Goal: Transaction & Acquisition: Purchase product/service

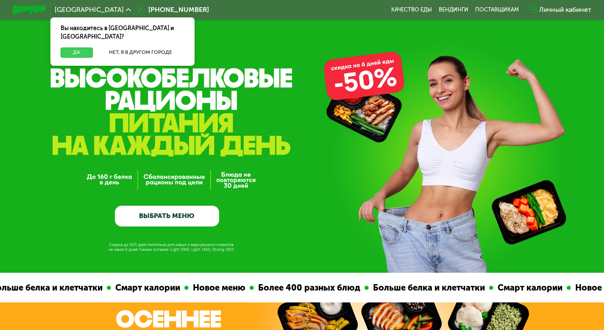
click at [79, 47] on button "Да" at bounding box center [77, 52] width 32 height 10
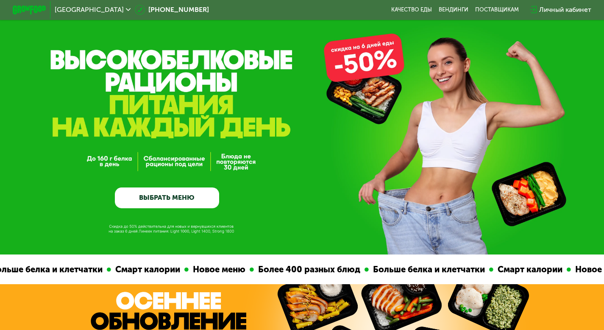
scroll to position [19, 0]
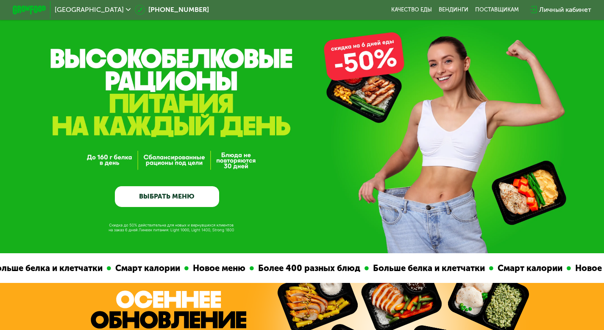
click at [167, 197] on link "ВЫБРАТЬ МЕНЮ" at bounding box center [167, 196] width 104 height 21
click at [178, 201] on link "ВЫБРАТЬ МЕНЮ" at bounding box center [167, 196] width 104 height 21
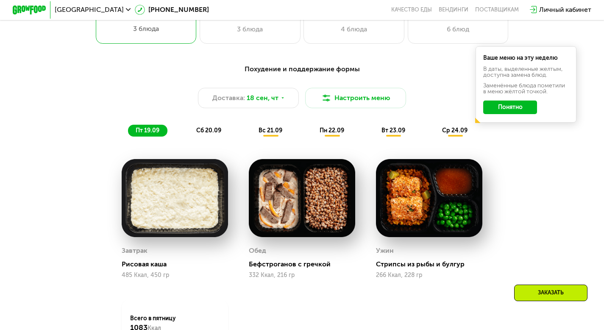
scroll to position [571, 0]
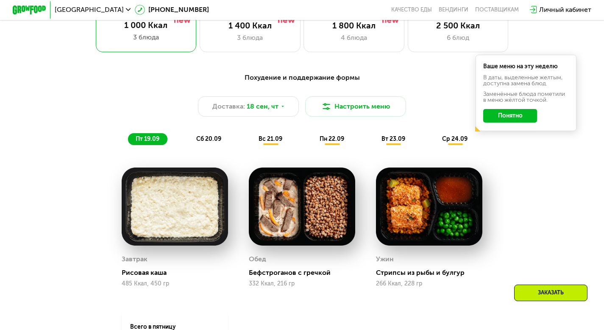
click at [209, 150] on div "Похудение и поддержание формы Доставка: [DATE] Настроить меню пт 19.09 сб 20.09…" at bounding box center [302, 108] width 506 height 83
click at [209, 142] on span "сб 20.09" at bounding box center [208, 138] width 25 height 7
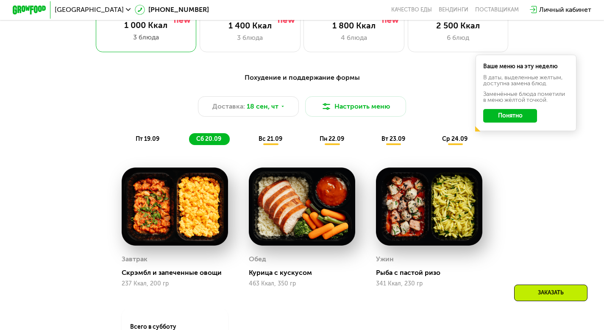
click at [258, 150] on div "Похудение и поддержание формы Доставка: [DATE] Настроить меню пт 19.09 сб 20.09…" at bounding box center [302, 108] width 506 height 83
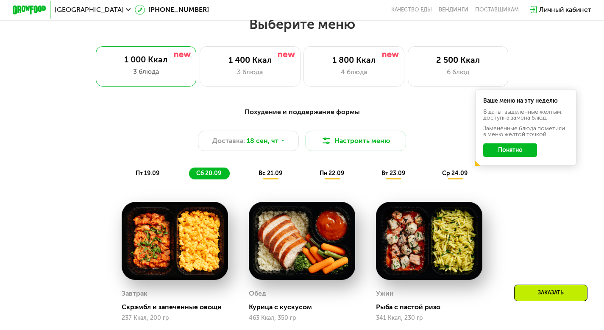
scroll to position [534, 0]
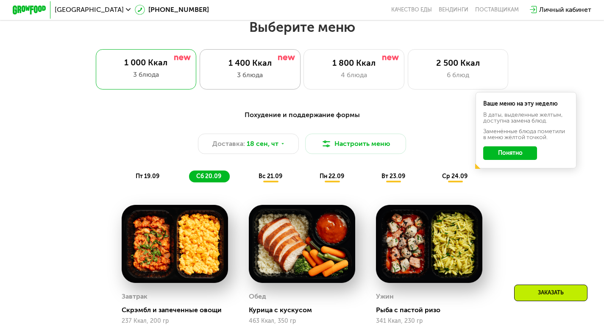
click at [269, 78] on div "3 блюда" at bounding box center [249, 75] width 83 height 10
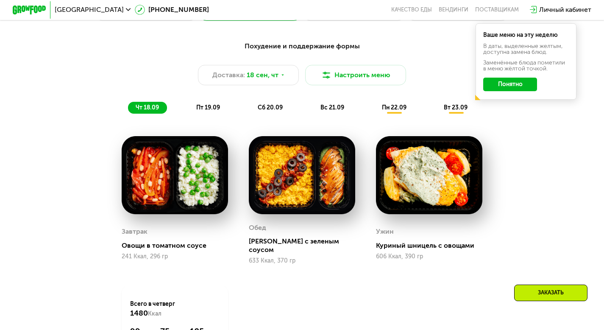
scroll to position [585, 0]
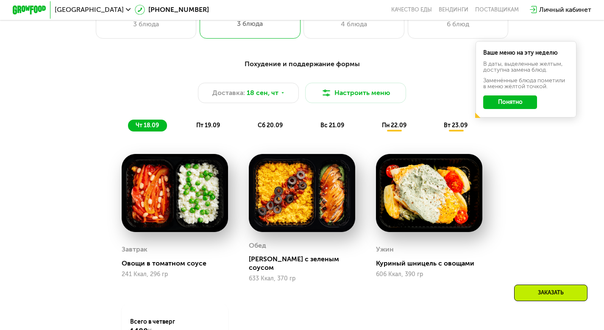
click at [206, 129] on span "пт 19.09" at bounding box center [208, 125] width 24 height 7
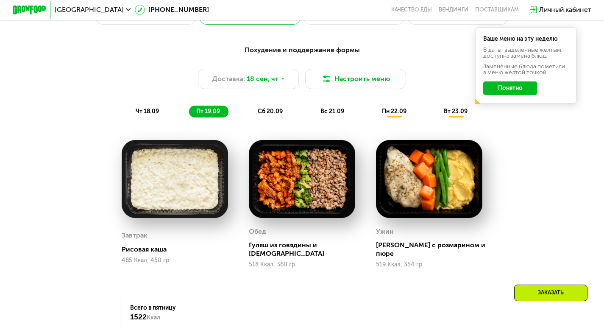
scroll to position [603, 0]
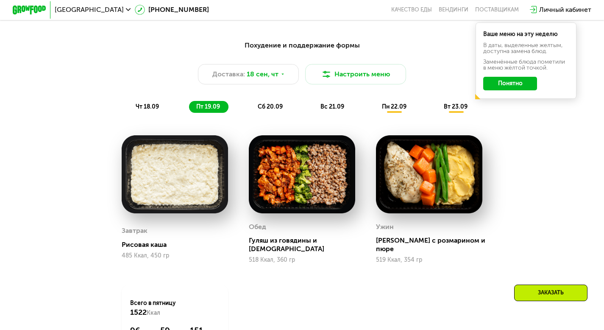
click at [277, 110] on span "сб 20.09" at bounding box center [270, 106] width 25 height 7
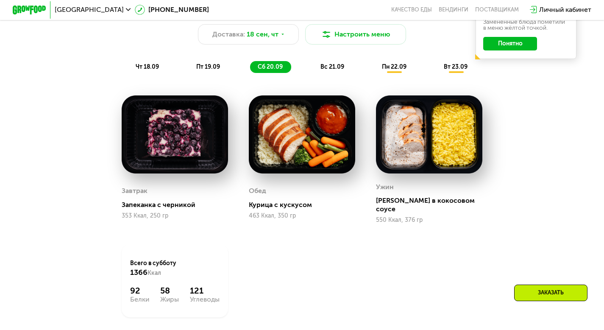
scroll to position [641, 0]
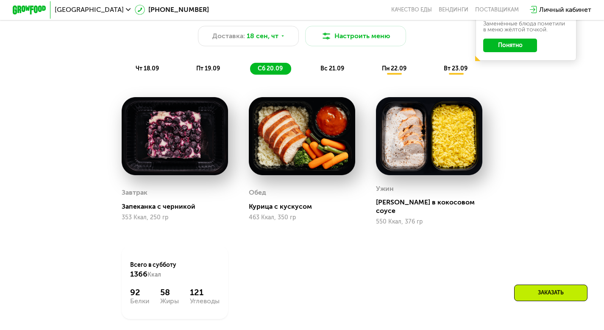
click at [328, 79] on div "Похудение и поддержание формы Доставка: [DATE] Настроить меню чт 18.09 пт 19.09…" at bounding box center [302, 38] width 506 height 83
click at [332, 72] on span "вс 21.09" at bounding box center [332, 68] width 24 height 7
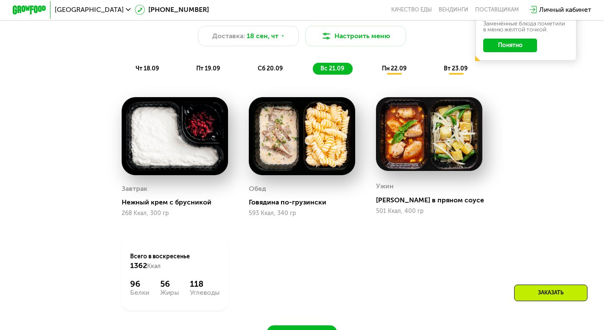
click at [394, 67] on div "пн 22.09" at bounding box center [394, 69] width 41 height 12
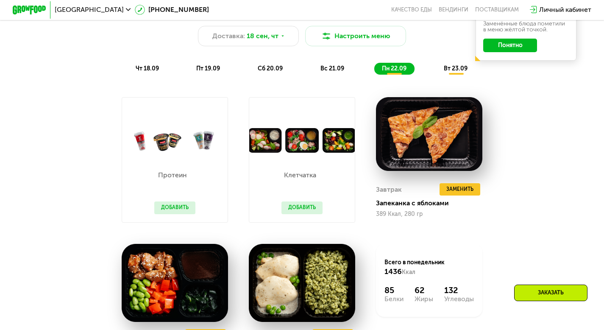
click at [171, 212] on button "Добавить" at bounding box center [174, 207] width 41 height 13
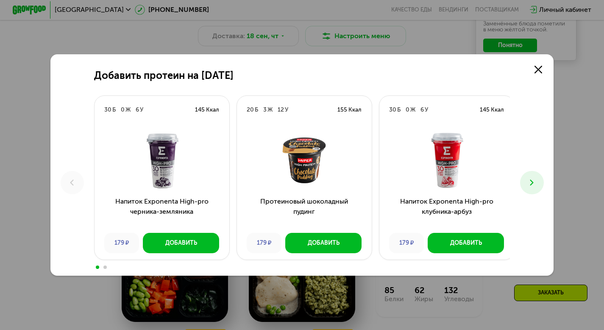
click at [360, 33] on div "Добавить протеин на [DATE] Б 0 Ж 6 У 145 Ккал Напиток Exponenta High-pro черник…" at bounding box center [302, 165] width 604 height 330
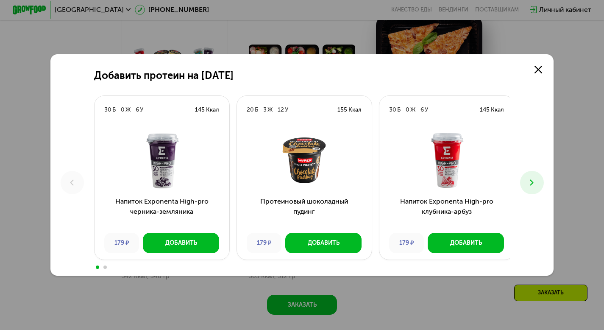
scroll to position [725, 0]
click at [529, 182] on icon at bounding box center [532, 183] width 10 height 10
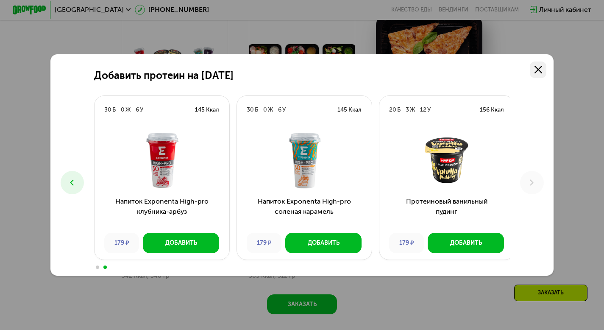
click at [538, 66] on icon at bounding box center [538, 70] width 8 height 8
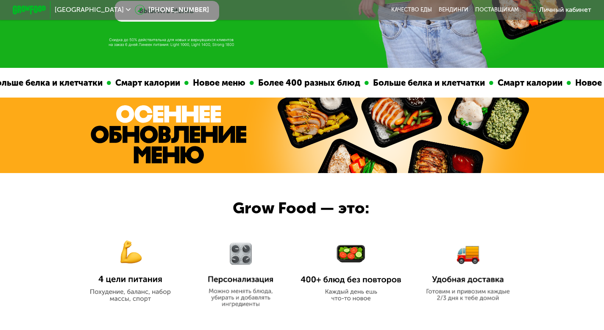
scroll to position [0, 0]
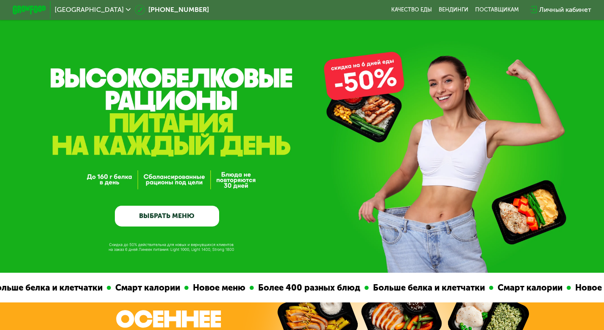
click at [25, 13] on img at bounding box center [29, 10] width 33 height 9
click at [408, 11] on link "Качество еды" at bounding box center [411, 9] width 41 height 7
